Goal: Transaction & Acquisition: Purchase product/service

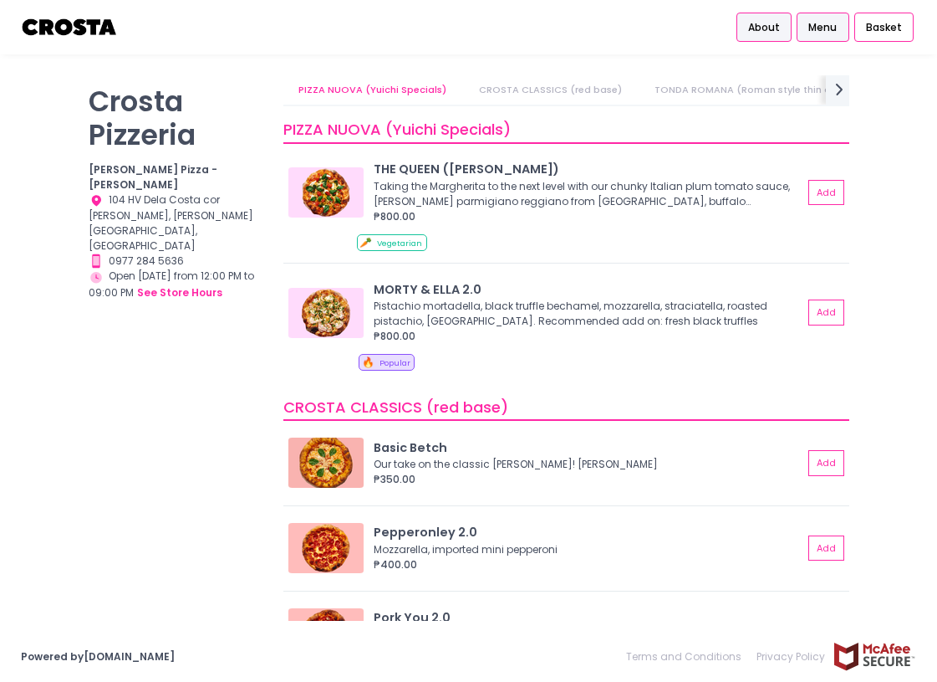
click at [770, 27] on span "About" at bounding box center [764, 27] width 32 height 15
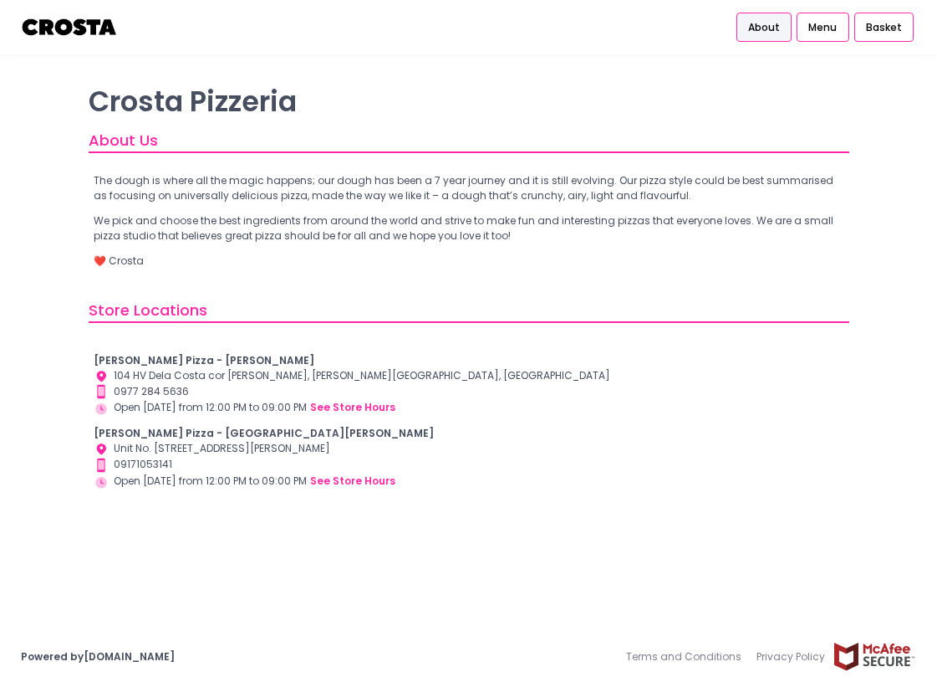
click at [174, 433] on b "[PERSON_NAME] Pizza - [GEOGRAPHIC_DATA][PERSON_NAME]" at bounding box center [264, 433] width 340 height 14
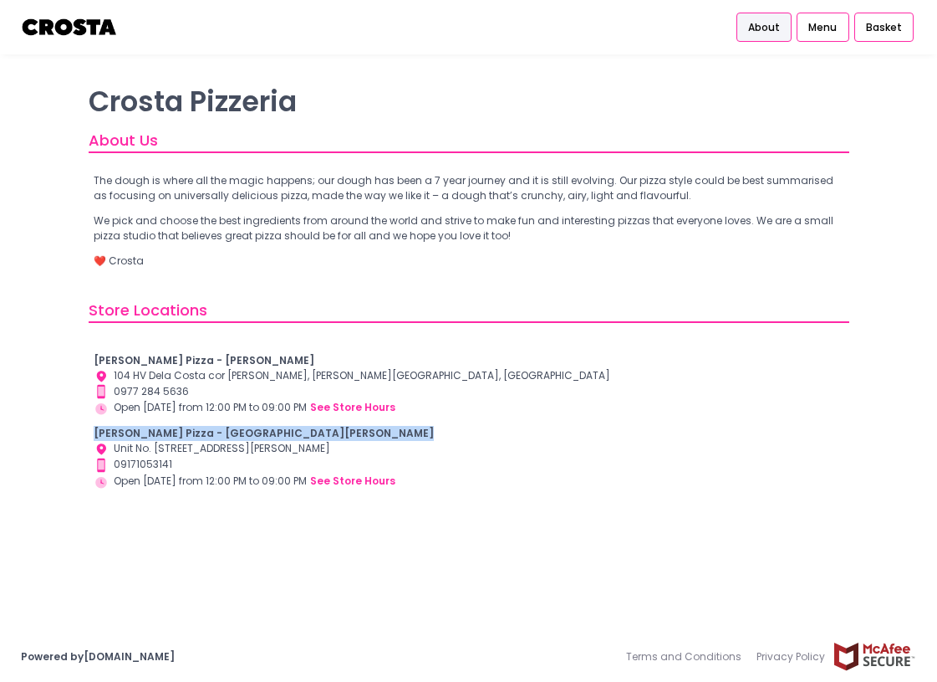
copy b "[PERSON_NAME] Pizza - [GEOGRAPHIC_DATA][PERSON_NAME]"
click at [589, 416] on div "[PERSON_NAME] Pizza - [PERSON_NAME] Location Created with Sketch. 104 HV Dela C…" at bounding box center [469, 421] width 751 height 136
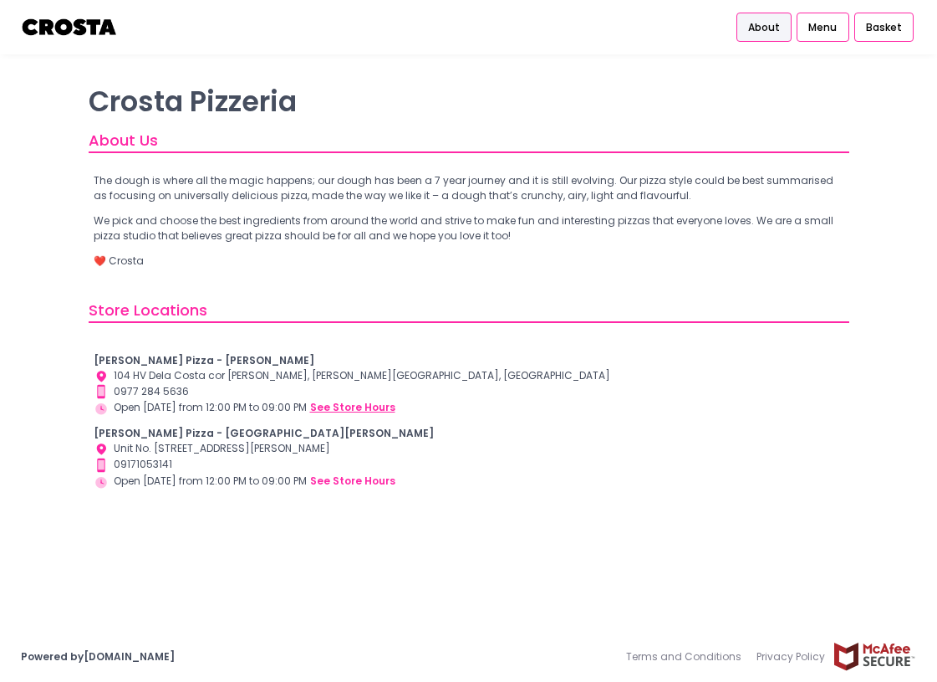
click at [349, 406] on button "see store hours" at bounding box center [352, 407] width 87 height 17
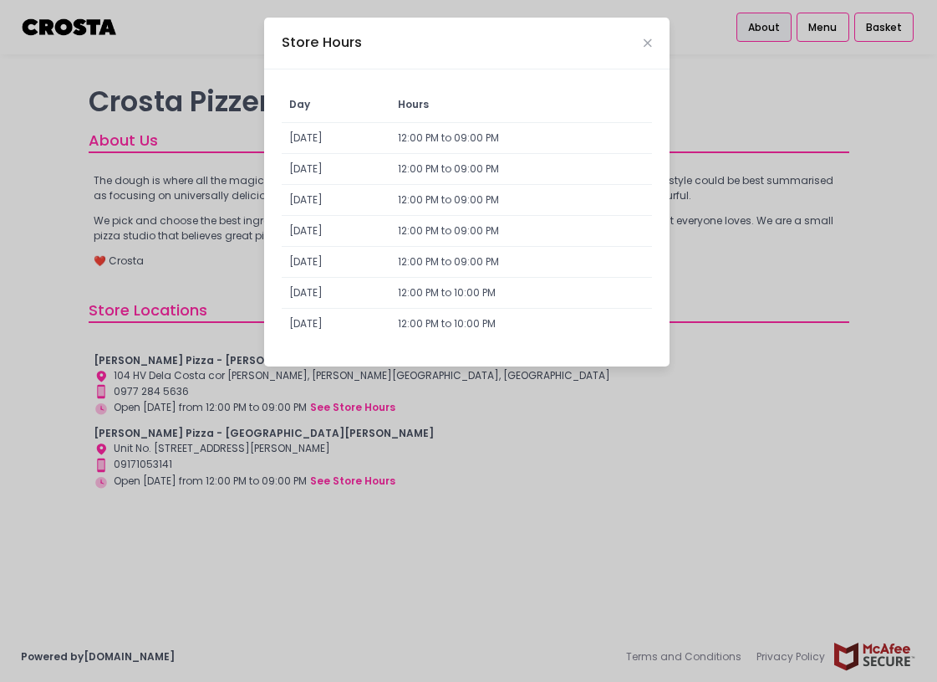
click at [702, 111] on div "Store Hours Day Hours [DATE] 12:00 PM to 09:00 PM [DATE] 12:00 PM to 09:00 PM […" at bounding box center [468, 341] width 937 height 682
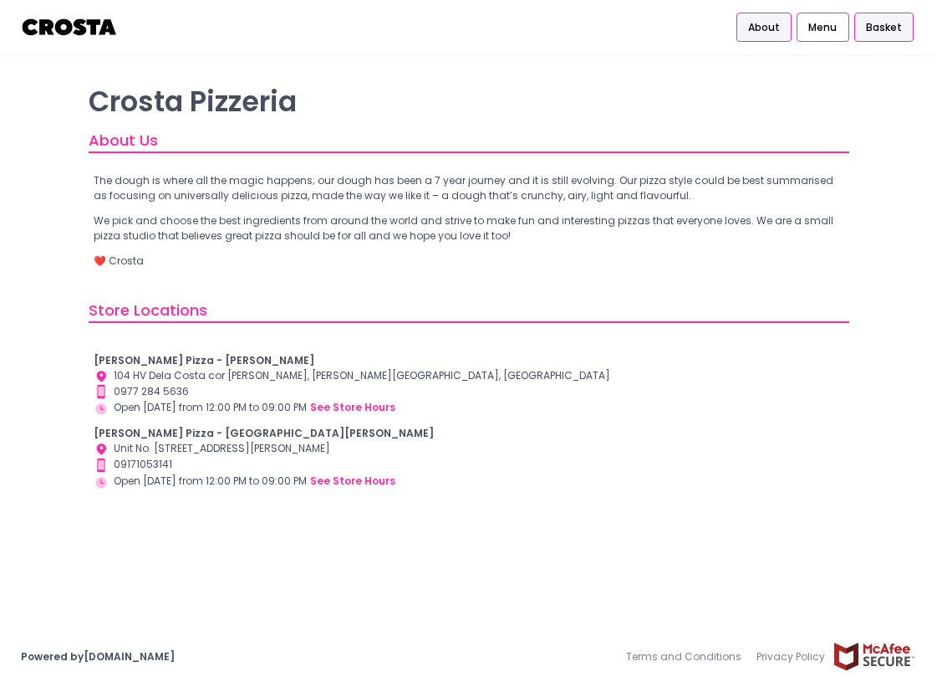
click at [892, 28] on span "Basket" at bounding box center [884, 27] width 36 height 15
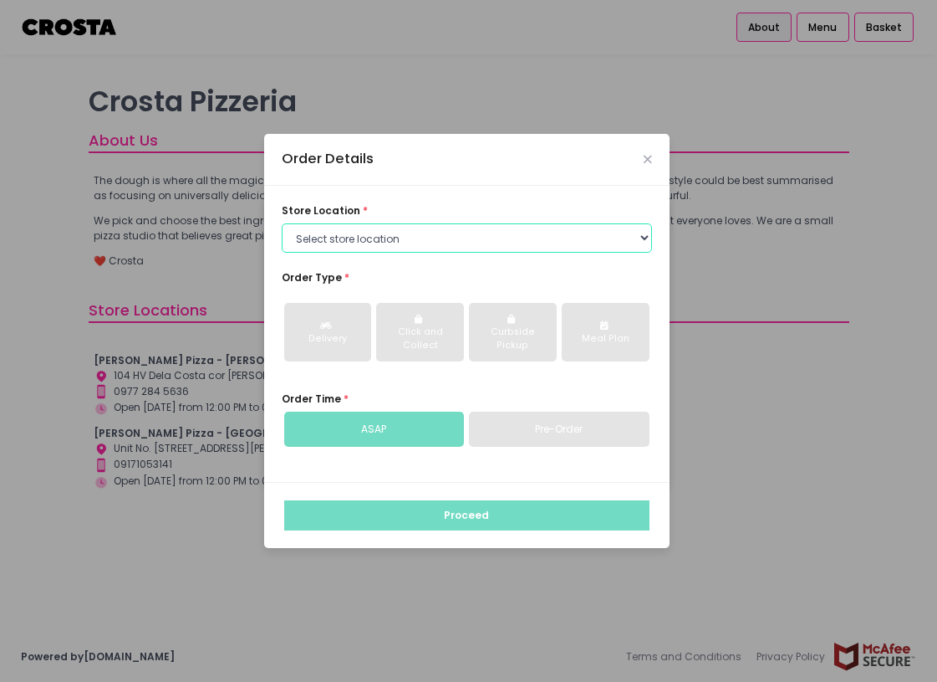
click at [570, 243] on select "Select store location [PERSON_NAME] Pizza - [PERSON_NAME] Pizza - [GEOGRAPHIC_D…" at bounding box center [467, 238] width 370 height 30
select select "5fabb2e53664a8677beaeb89"
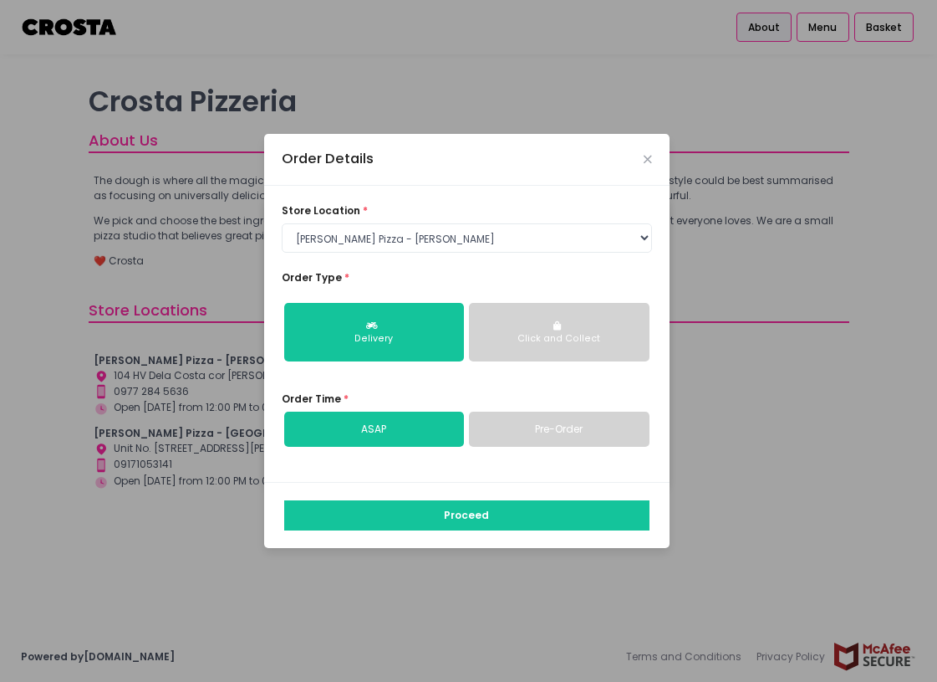
click at [513, 329] on button "Click and Collect" at bounding box center [559, 332] width 181 height 59
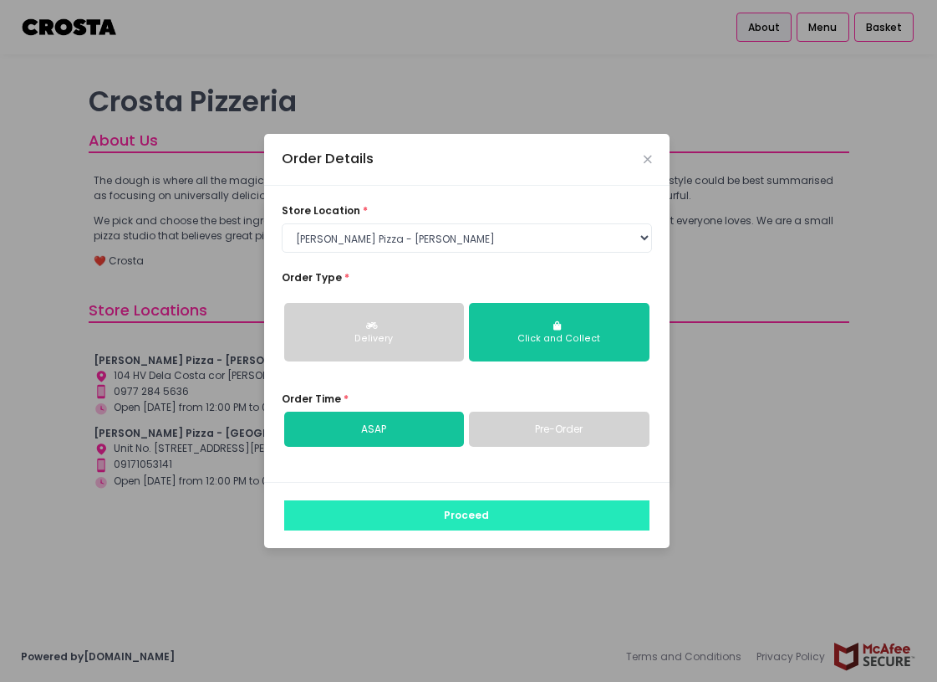
click at [447, 508] on button "Proceed" at bounding box center [466, 515] width 365 height 30
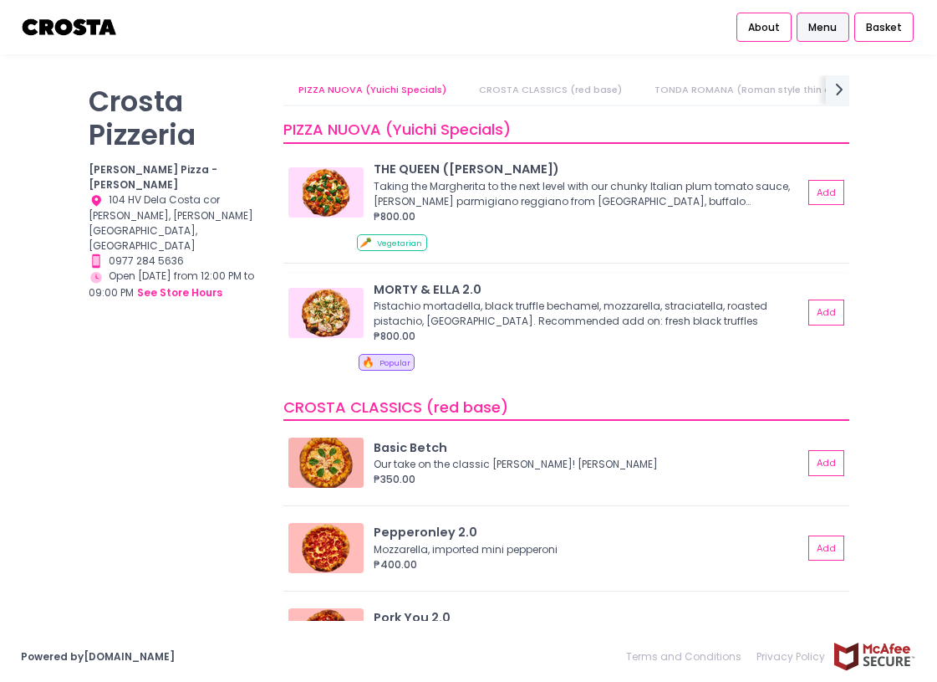
click at [337, 308] on img at bounding box center [326, 313] width 75 height 50
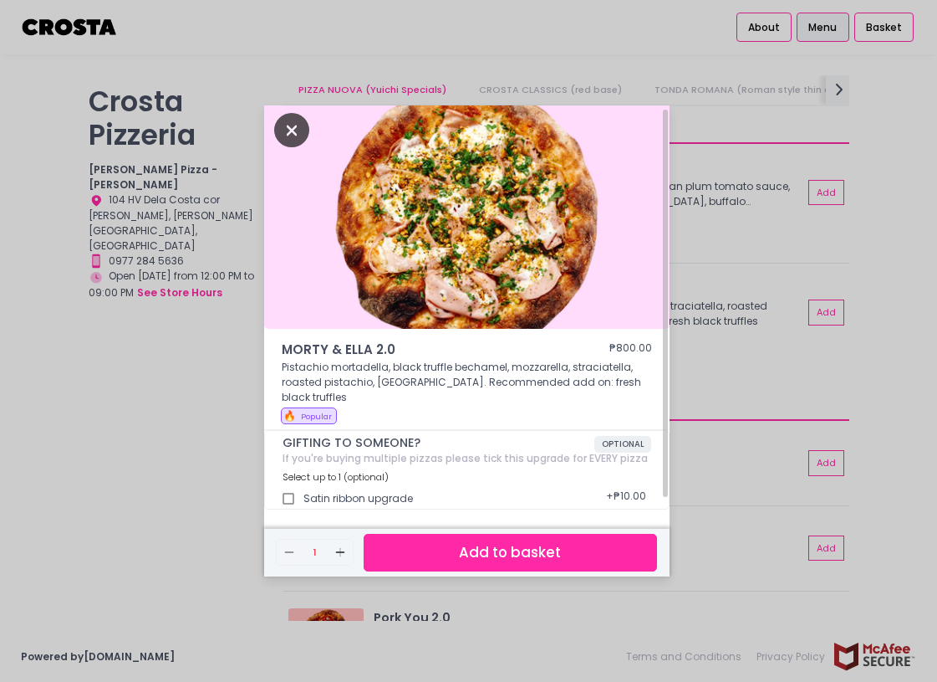
click at [285, 145] on icon "Close" at bounding box center [291, 130] width 35 height 34
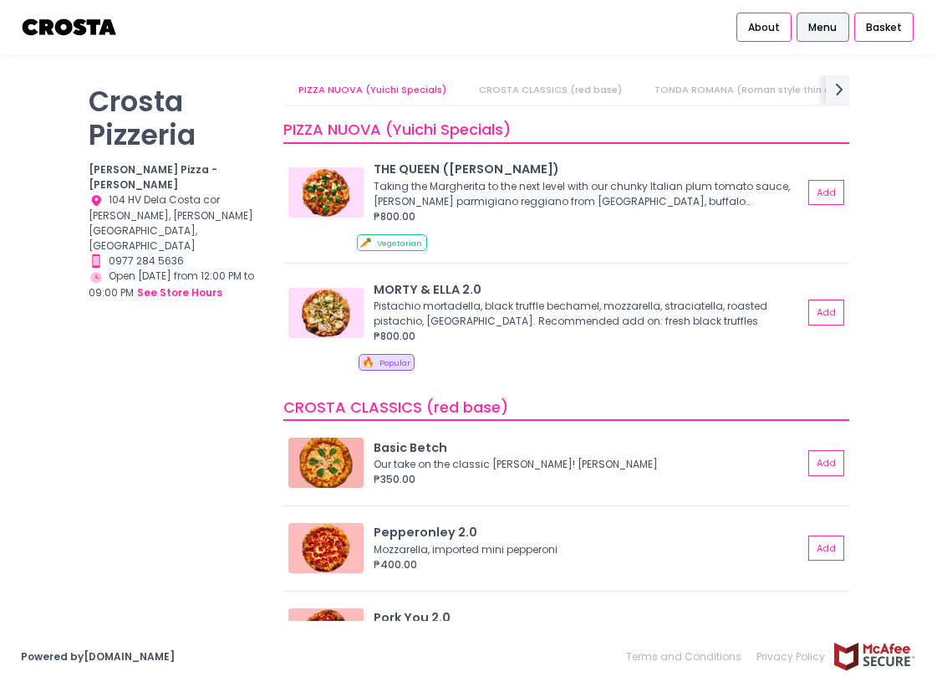
click at [496, 85] on link "CROSTA CLASSICS (red base)" at bounding box center [550, 89] width 173 height 29
